Goal: Complete application form

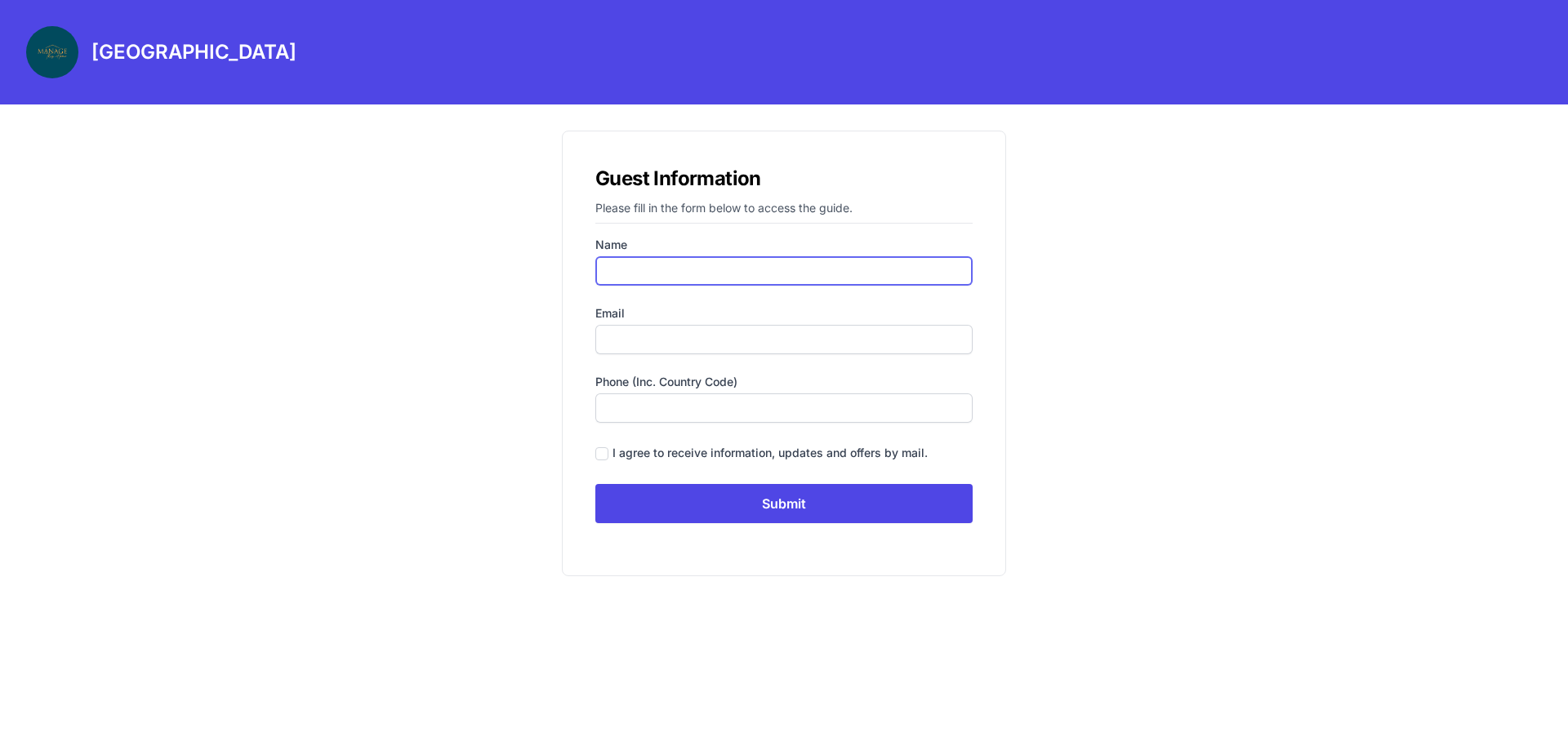
click at [712, 275] on input "Name" at bounding box center [784, 271] width 378 height 29
type input "keren [PERSON_NAME]"
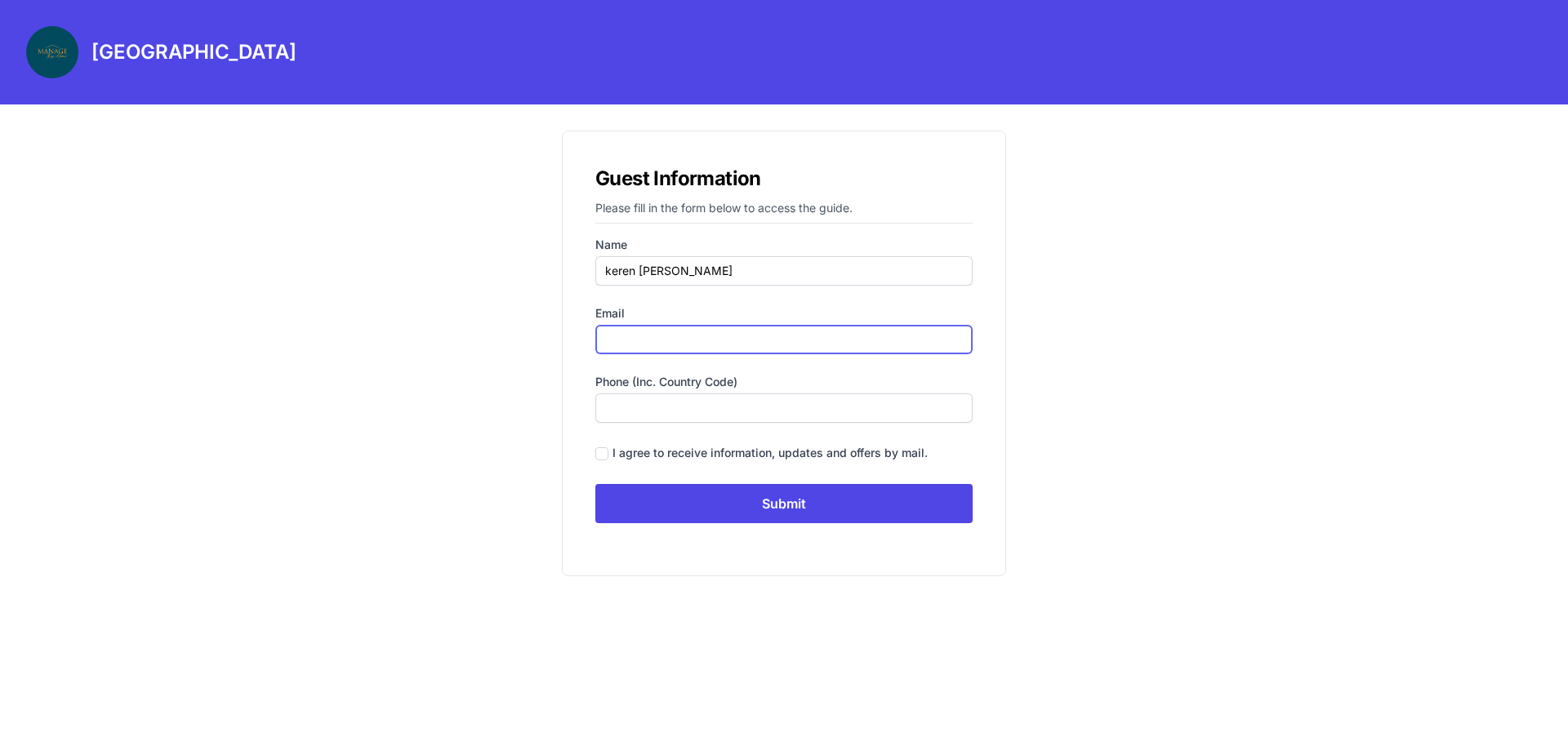
type input "[EMAIL_ADDRESS][DOMAIN_NAME]"
click at [611, 415] on input "0545861995" at bounding box center [784, 408] width 378 height 29
type input "[PHONE_NUMBER]"
click at [592, 454] on div "Guest Information Please fill in the form below to access the guide. Name [PERS…" at bounding box center [784, 353] width 444 height 446
click at [605, 454] on input "checkbox" at bounding box center [602, 454] width 13 height 13
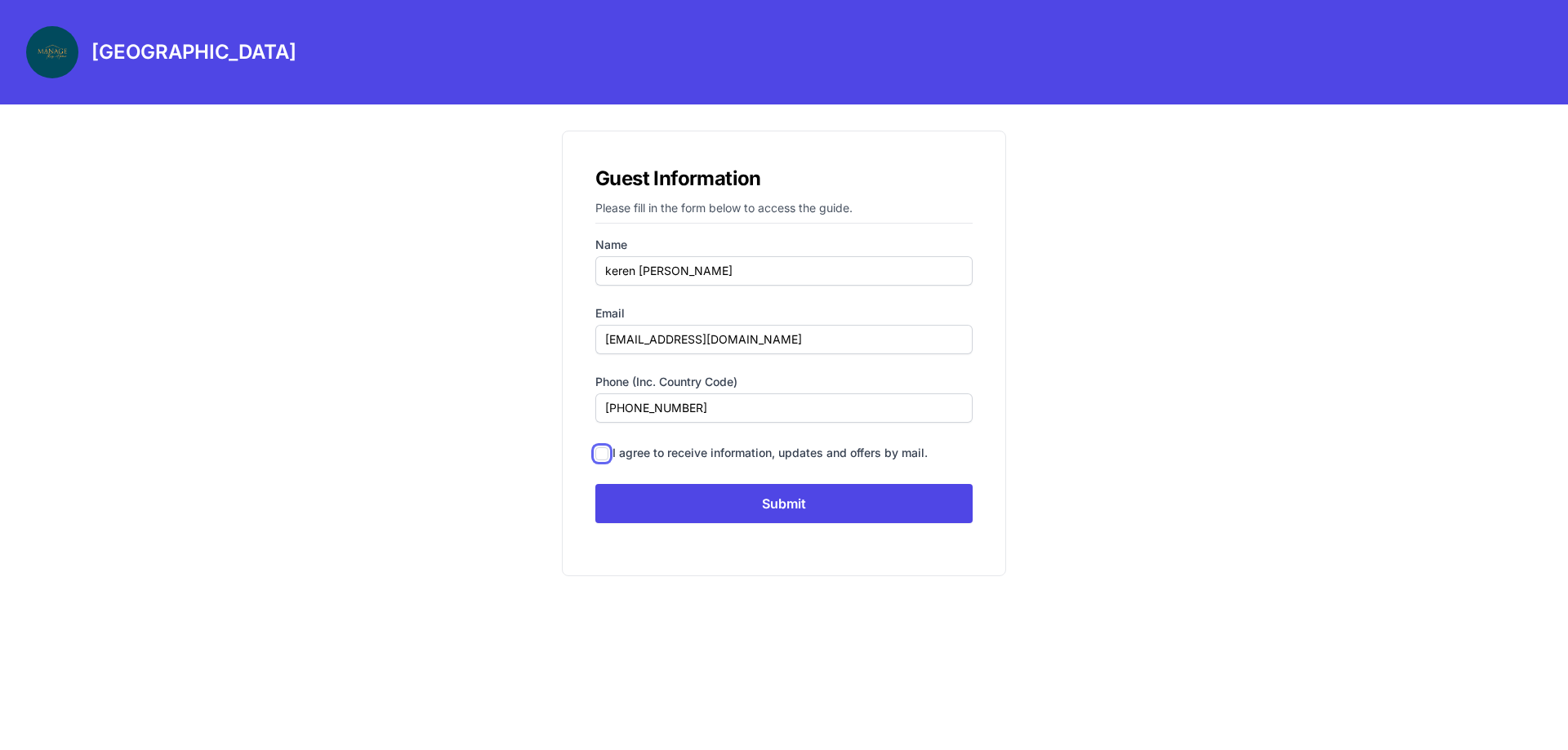
checkbox input "true"
click at [710, 505] on input "Submit" at bounding box center [784, 504] width 378 height 39
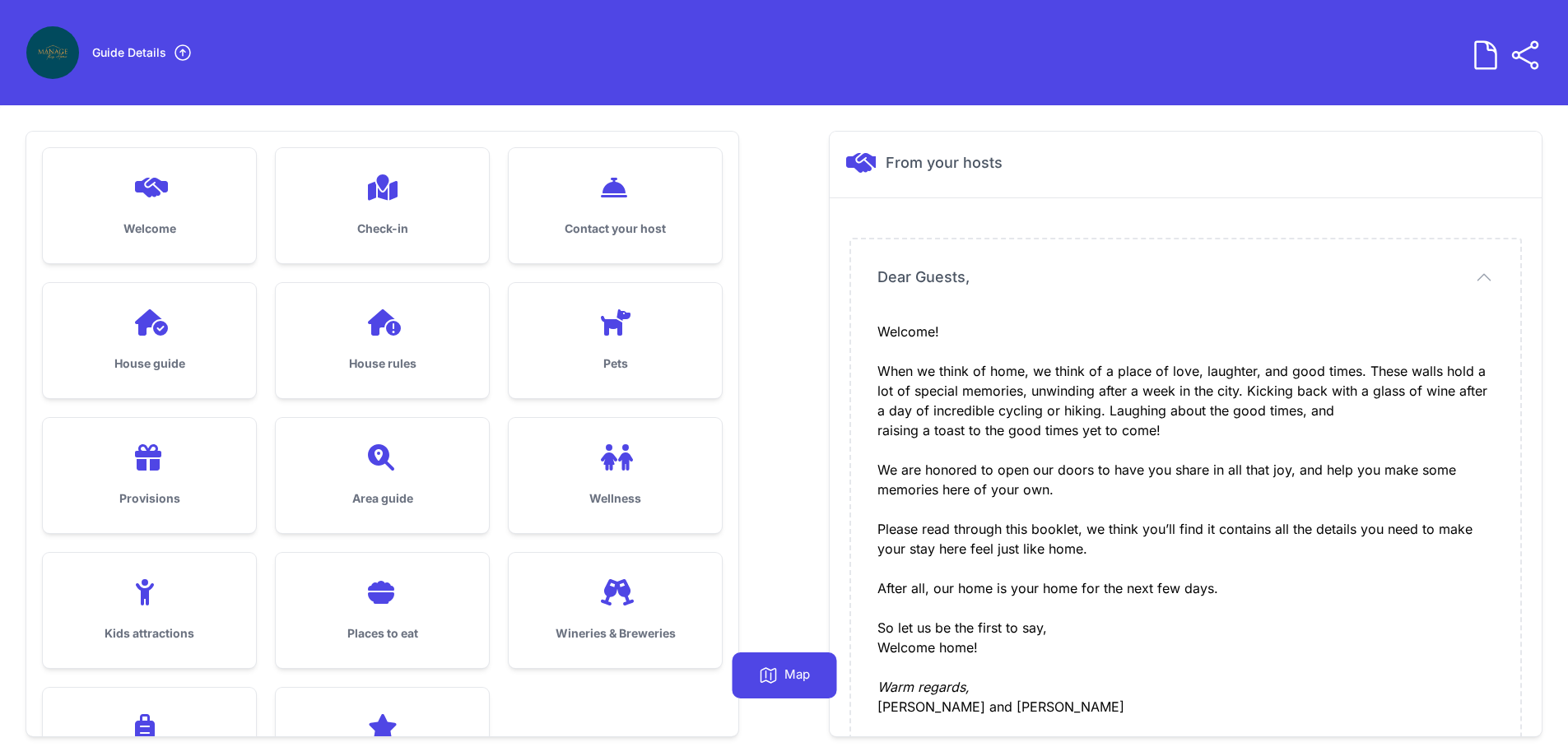
scroll to position [83, 0]
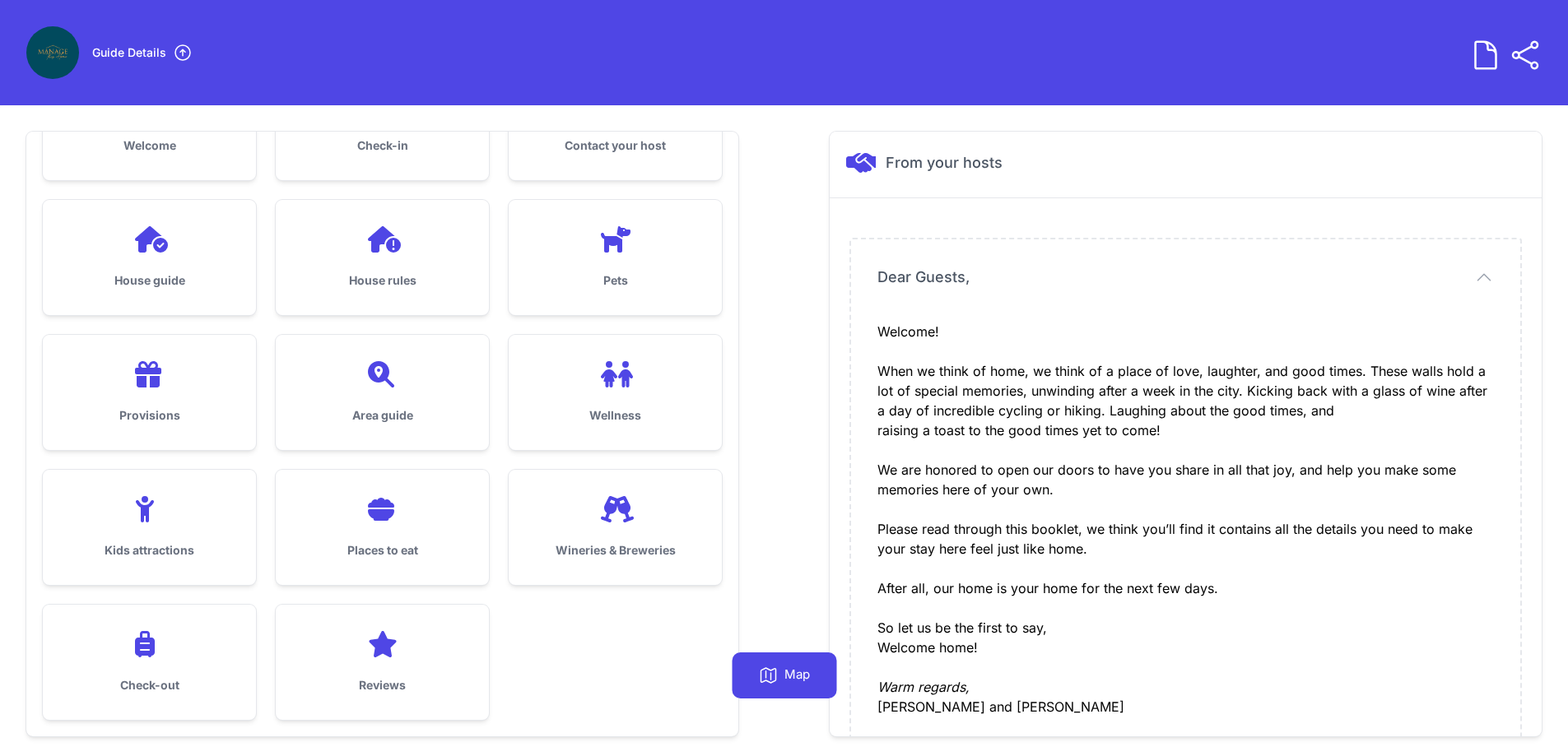
click at [686, 543] on h3 "Wineries & Breweries" at bounding box center [615, 551] width 160 height 17
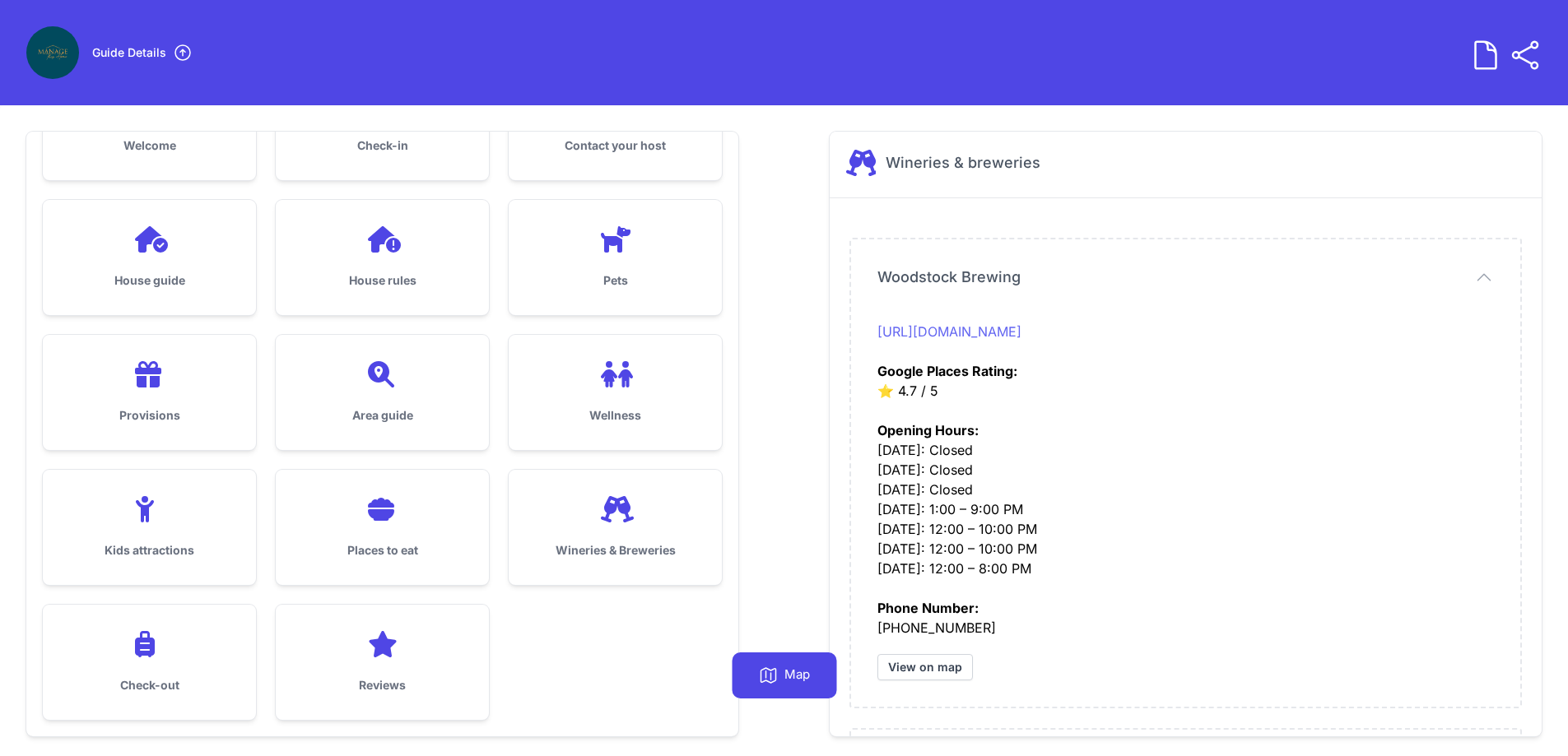
click at [1001, 330] on link "[URL][DOMAIN_NAME]" at bounding box center [949, 332] width 144 height 17
